Goal: Submit feedback/report problem

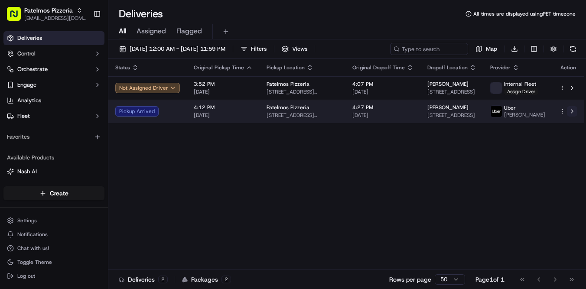
click at [569, 114] on button at bounding box center [572, 111] width 10 height 10
click at [562, 111] on html "Patelmos Pizzeria [EMAIL_ADDRESS][DOMAIN_NAME] Toggle Sidebar Deliveries Contro…" at bounding box center [293, 144] width 586 height 289
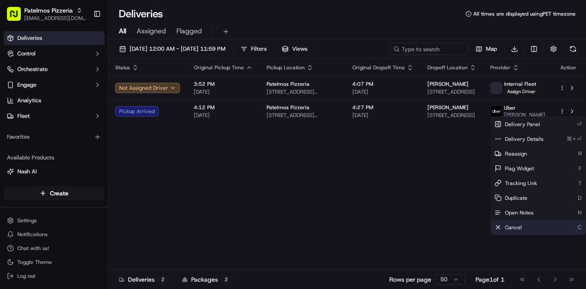
click at [514, 223] on div "Cancel C" at bounding box center [538, 227] width 94 height 15
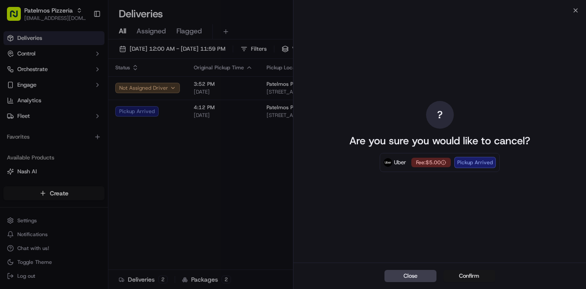
click at [482, 275] on button "Confirm" at bounding box center [469, 276] width 52 height 12
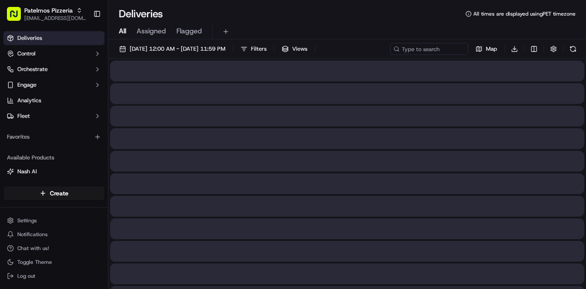
click at [576, 7] on div "Deliveries All times are displayed using PET timezone" at bounding box center [347, 14] width 478 height 14
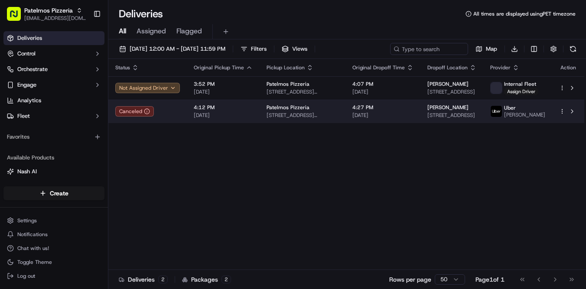
click at [207, 108] on span "4:12 PM" at bounding box center [223, 107] width 59 height 7
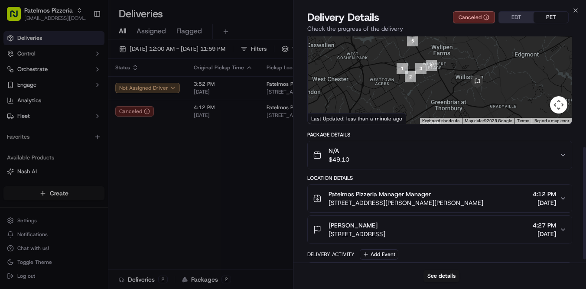
scroll to position [26, 0]
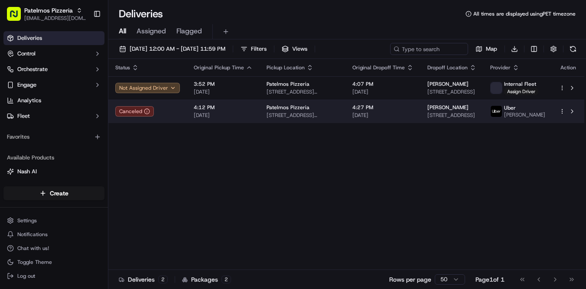
click at [452, 105] on div "[PERSON_NAME]" at bounding box center [451, 107] width 49 height 7
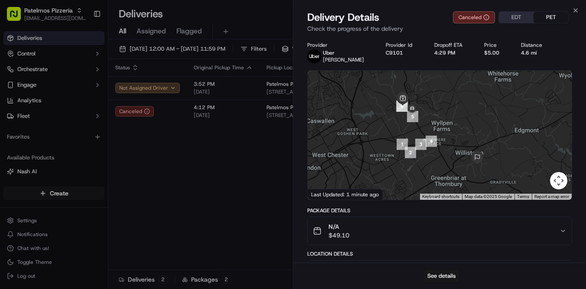
click at [521, 54] on div "4.6 mi" at bounding box center [535, 52] width 29 height 7
click at [556, 47] on div "Provider [PERSON_NAME] Provider Id C9101 Dropoff ETA 4:29 PM Price $5.00 Distan…" at bounding box center [439, 53] width 265 height 22
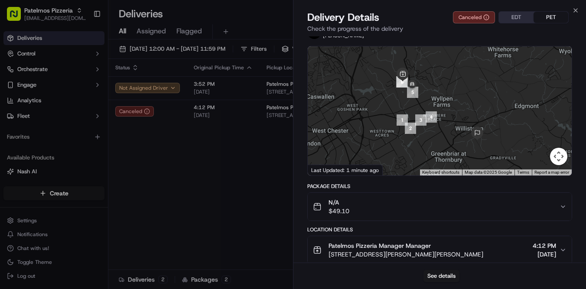
scroll to position [0, 0]
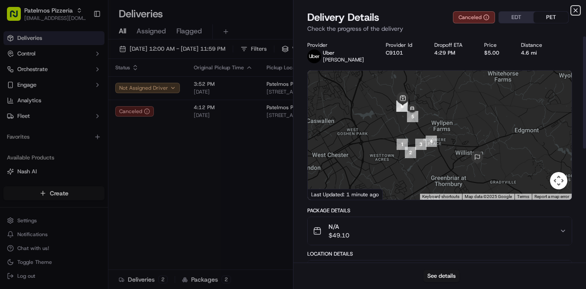
click at [575, 10] on icon "button" at bounding box center [575, 10] width 3 height 3
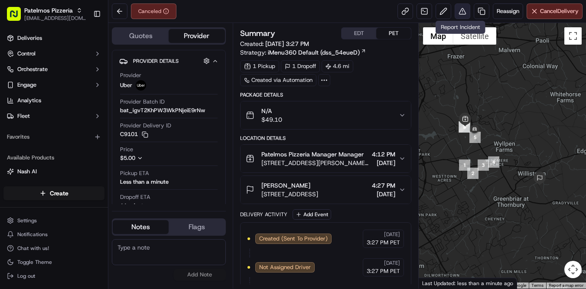
click at [458, 14] on button at bounding box center [463, 11] width 16 height 16
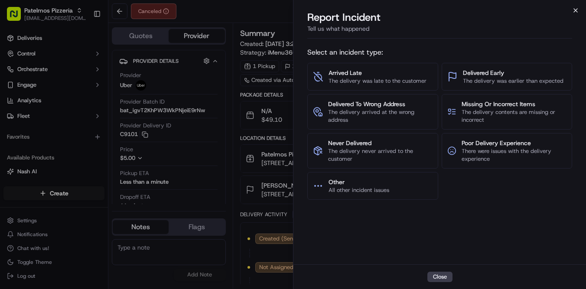
click at [575, 13] on icon "button" at bounding box center [575, 10] width 7 height 7
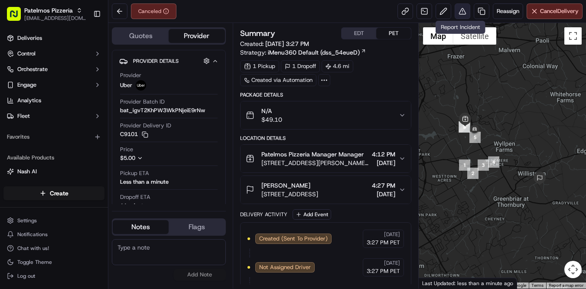
click at [458, 13] on button at bounding box center [463, 11] width 16 height 16
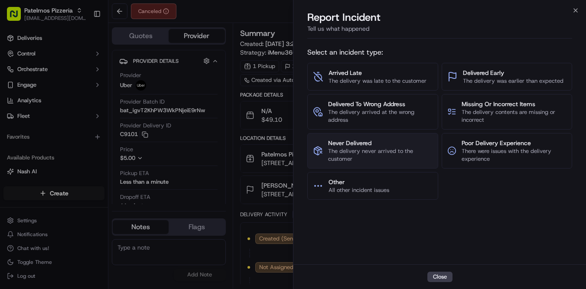
click at [411, 154] on span "The delivery never arrived to the customer" at bounding box center [380, 155] width 104 height 16
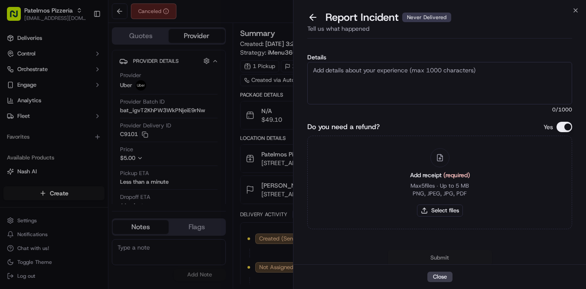
click at [454, 80] on textarea "Details" at bounding box center [439, 83] width 265 height 42
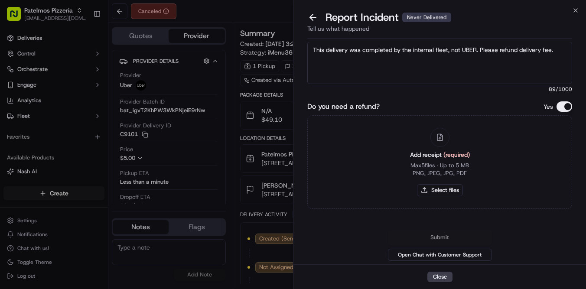
type textarea "This delivery was completed by the internal fleet, not UBER. Please refund deli…"
click at [566, 105] on button "Do you need a refund?" at bounding box center [564, 106] width 16 height 10
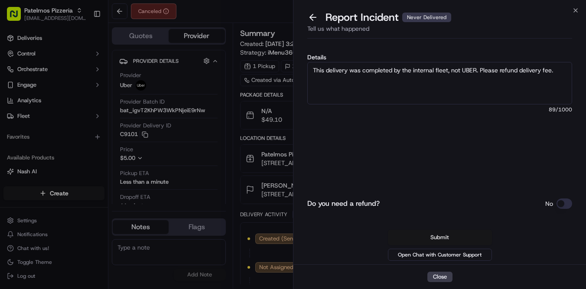
click at [457, 237] on button "Submit" at bounding box center [440, 238] width 104 height 16
click at [562, 202] on button "Do you need a refund?" at bounding box center [564, 203] width 16 height 10
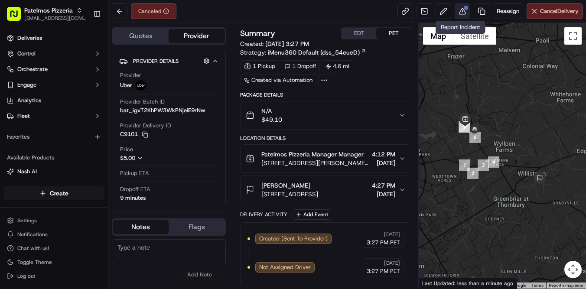
click at [463, 10] on button at bounding box center [463, 11] width 16 height 16
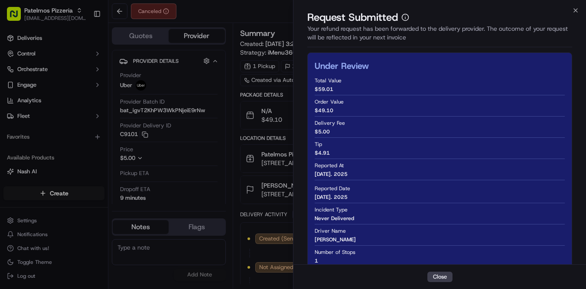
scroll to position [74, 0]
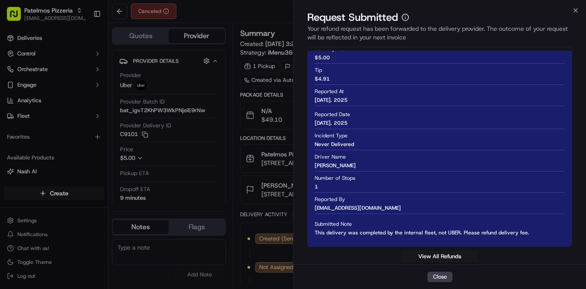
click at [570, 12] on div "Request Submitted" at bounding box center [439, 17] width 265 height 14
click at [572, 13] on icon "button" at bounding box center [575, 10] width 7 height 7
